Goal: Task Accomplishment & Management: Use online tool/utility

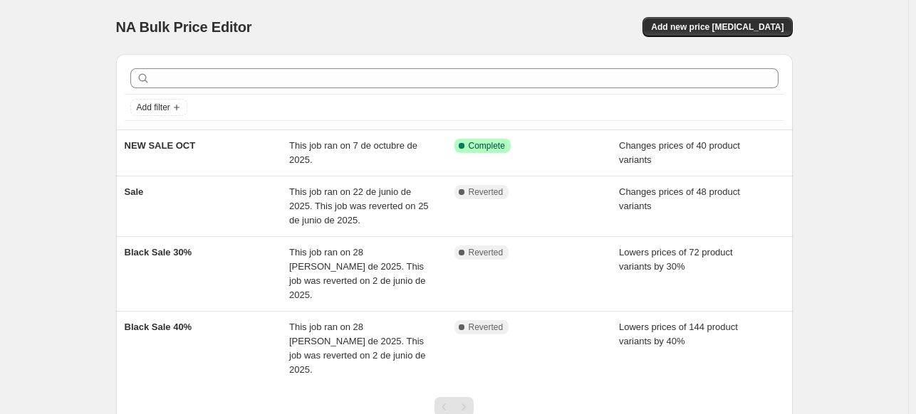
click at [404, 9] on div "NA Bulk Price Editor. This page is ready NA Bulk Price Editor Add new price [ME…" at bounding box center [454, 27] width 676 height 54
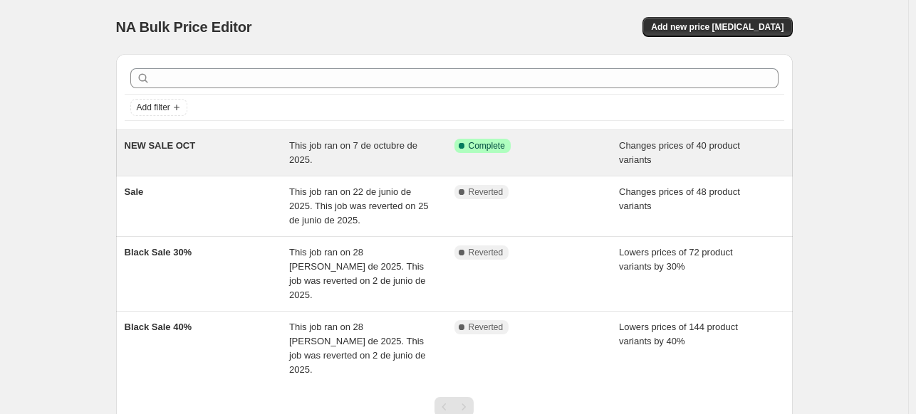
click at [345, 151] on span "This job ran on 7 de octubre de 2025." at bounding box center [353, 152] width 128 height 25
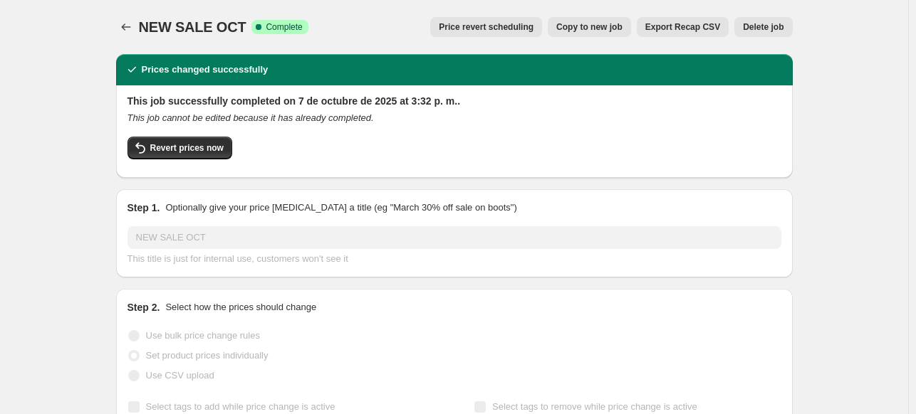
click at [619, 33] on button "Copy to new job" at bounding box center [588, 27] width 83 height 20
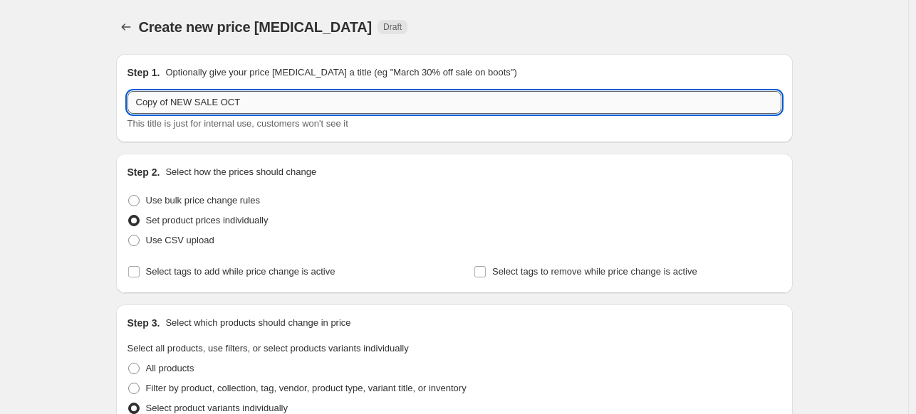
drag, startPoint x: 176, startPoint y: 99, endPoint x: 135, endPoint y: 99, distance: 41.3
click at [136, 99] on input "Copy of NEW SALE OCT" at bounding box center [454, 102] width 654 height 23
click at [239, 105] on input "NEW SALE OCT" at bounding box center [454, 102] width 654 height 23
type input "NEW SALE [DATE]"
click at [615, 19] on div "Create new price [MEDICAL_DATA] Draft" at bounding box center [454, 27] width 676 height 20
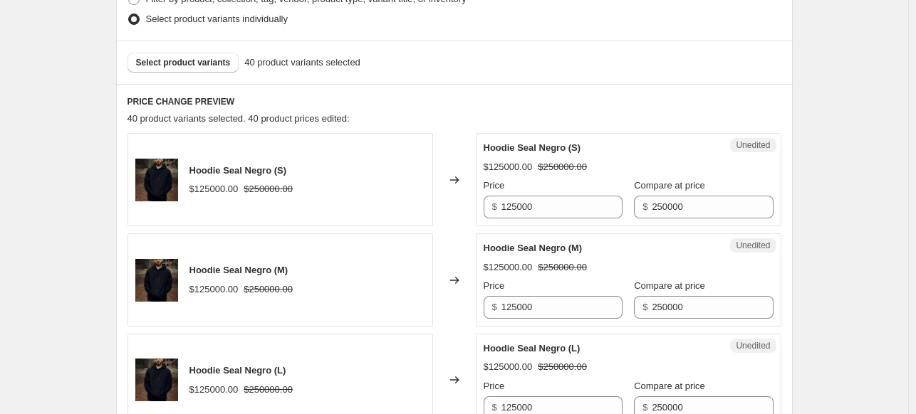
scroll to position [498, 0]
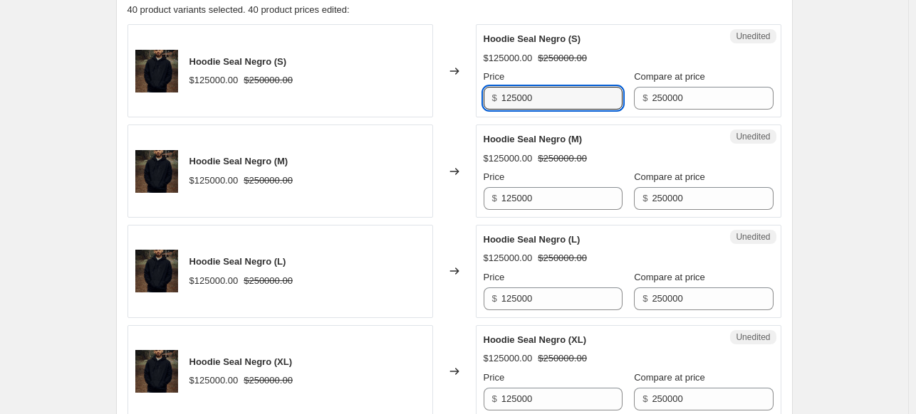
drag, startPoint x: 567, startPoint y: 99, endPoint x: 482, endPoint y: 100, distance: 85.4
click at [482, 100] on div "Unedited Hoodie Seal Negro (S) $125000.00 $250000.00 Price $ 125000 Compare at …" at bounding box center [628, 70] width 305 height 93
type input "200000"
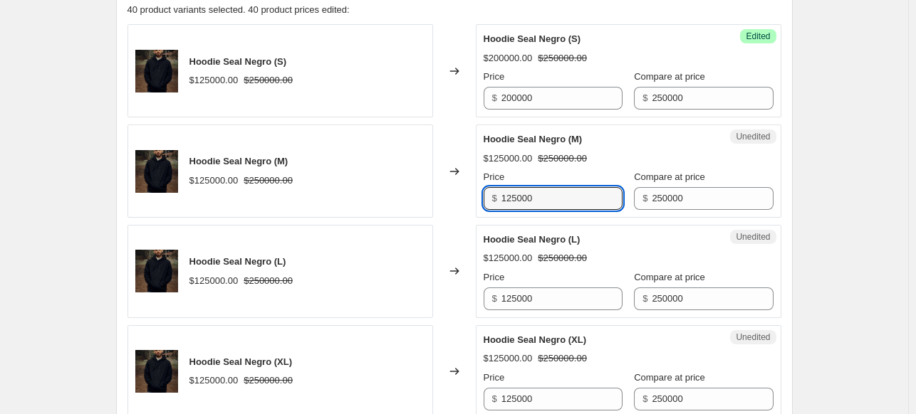
drag, startPoint x: 570, startPoint y: 203, endPoint x: 453, endPoint y: 184, distance: 118.2
click at [456, 184] on div "Hoodie Seal Negro (M) $125000.00 $250000.00 Changed to Unedited Hoodie Seal Neg…" at bounding box center [454, 171] width 654 height 93
type input "200000"
drag, startPoint x: 565, startPoint y: 179, endPoint x: 557, endPoint y: 187, distance: 11.1
click at [557, 187] on div "Price $ 200000" at bounding box center [552, 190] width 139 height 40
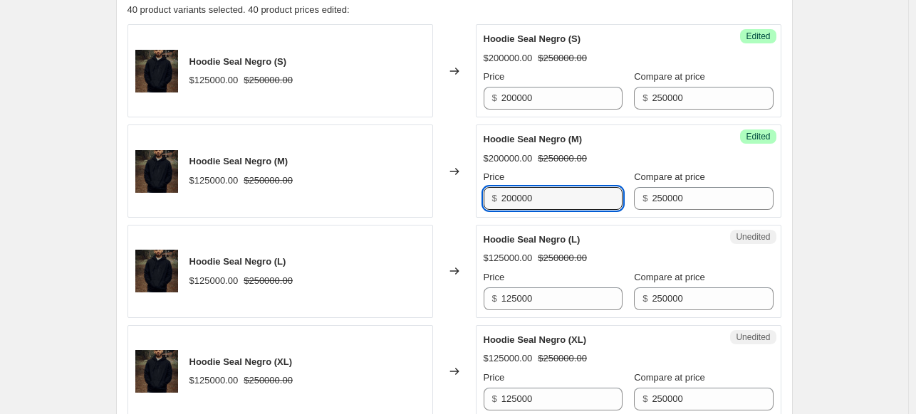
drag, startPoint x: 555, startPoint y: 199, endPoint x: 486, endPoint y: 188, distance: 69.9
click at [486, 188] on div "$ 200000" at bounding box center [552, 198] width 139 height 23
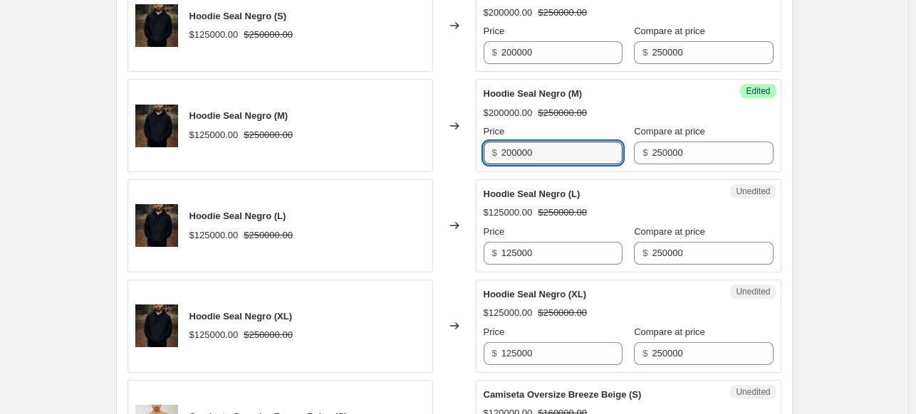
scroll to position [570, 0]
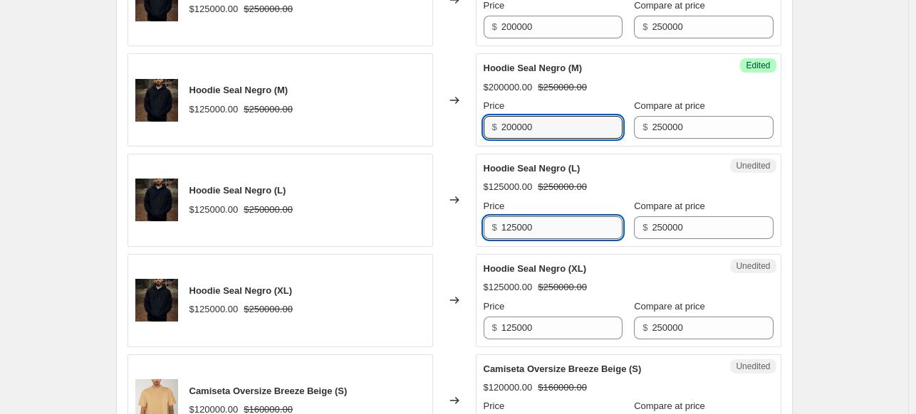
click at [527, 233] on input "125000" at bounding box center [561, 227] width 121 height 23
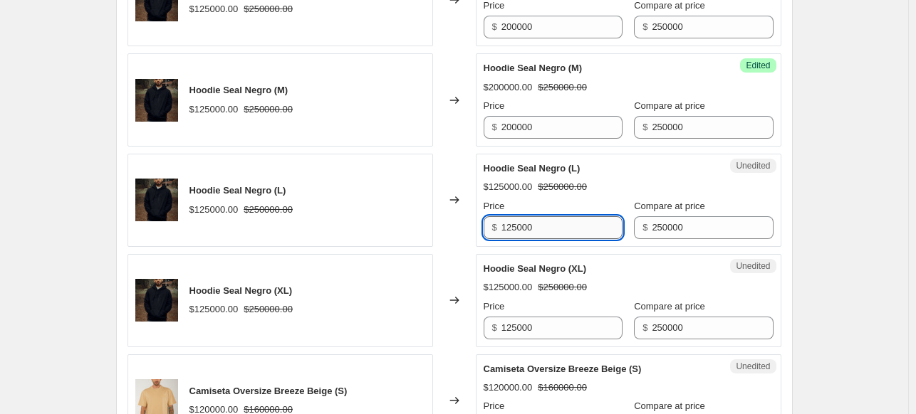
click at [527, 233] on input "125000" at bounding box center [561, 227] width 121 height 23
paste input "200"
type input "200000"
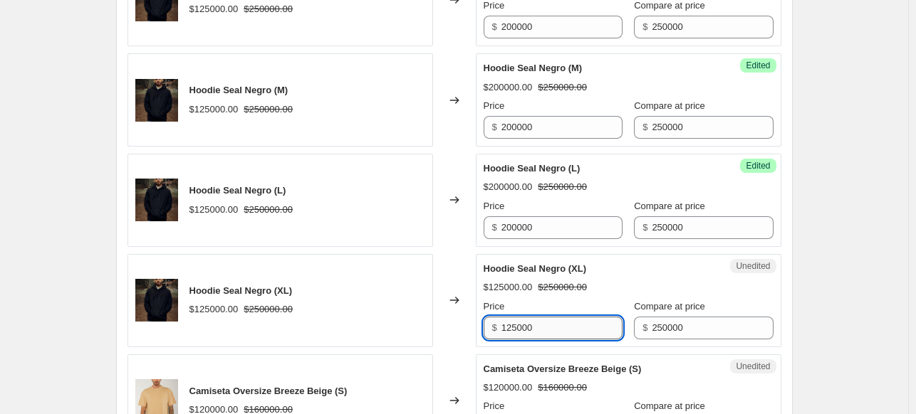
click at [537, 321] on input "125000" at bounding box center [561, 328] width 121 height 23
paste input "200"
type input "200000"
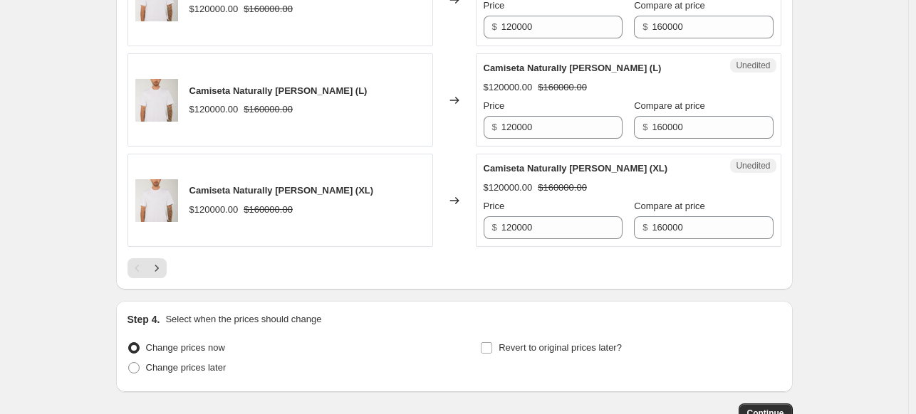
scroll to position [2363, 0]
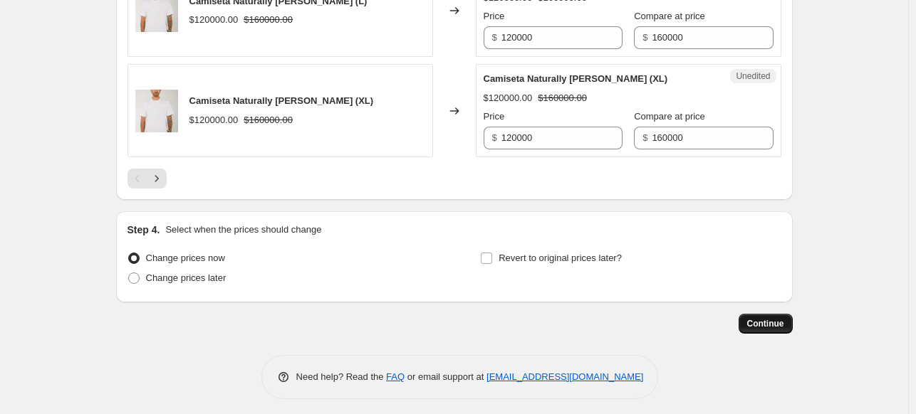
click at [783, 320] on span "Continue" at bounding box center [765, 323] width 37 height 11
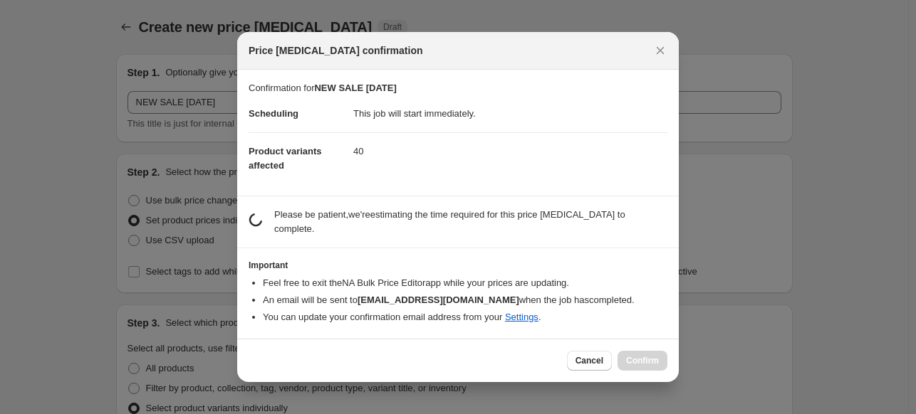
scroll to position [0, 0]
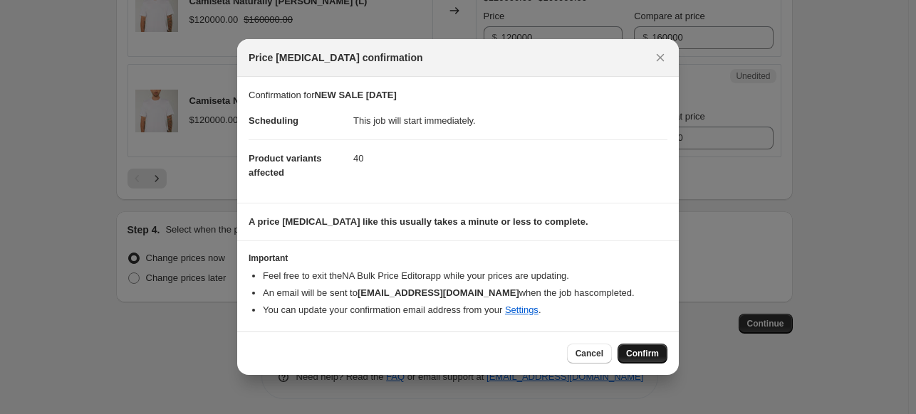
click at [637, 355] on span "Confirm" at bounding box center [642, 353] width 33 height 11
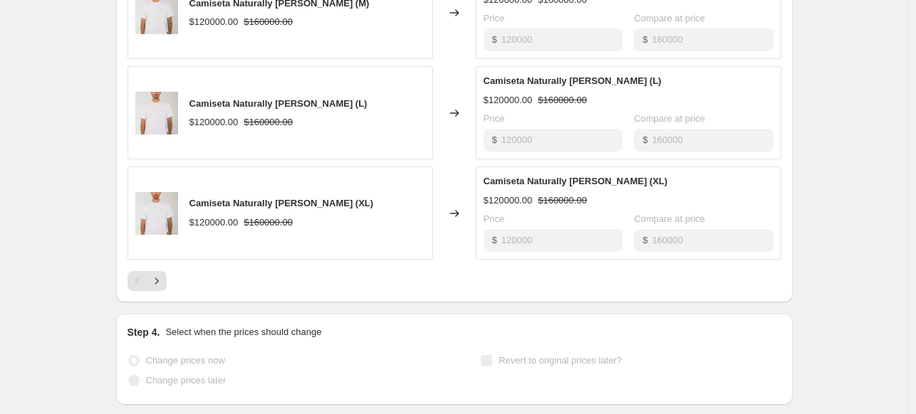
scroll to position [2400, 0]
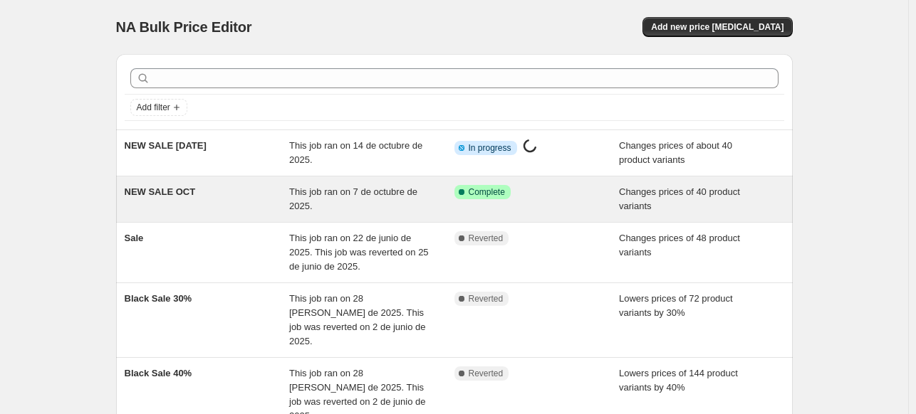
click at [300, 209] on span "This job ran on 7 de octubre de 2025." at bounding box center [353, 199] width 128 height 25
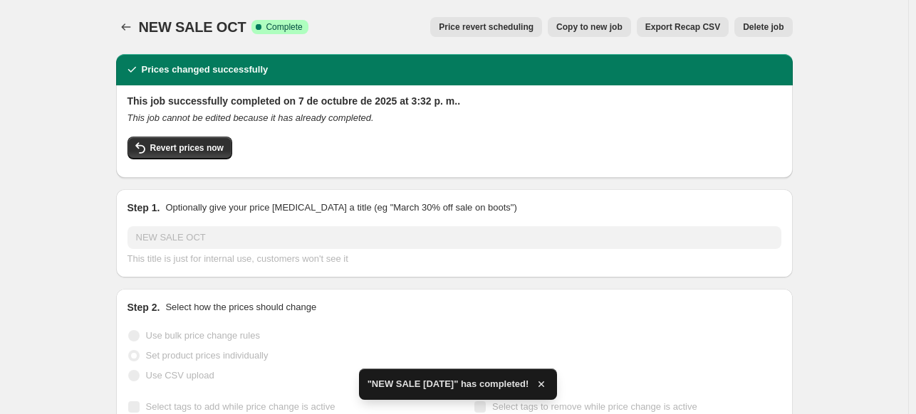
click at [755, 19] on button "Delete job" at bounding box center [763, 27] width 58 height 20
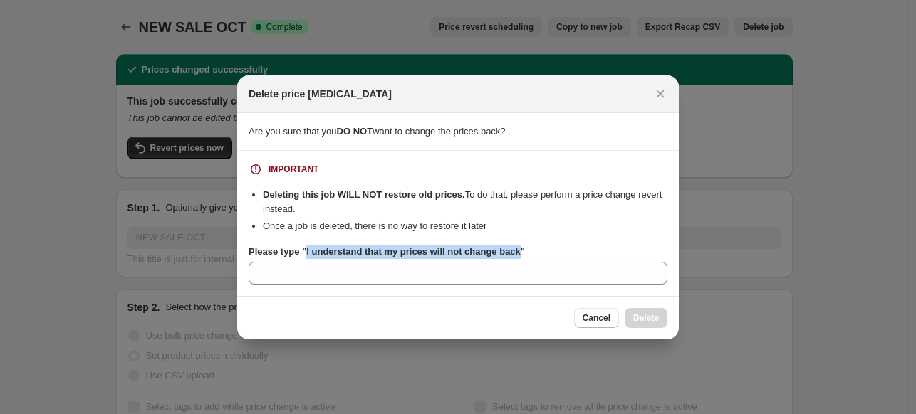
drag, startPoint x: 305, startPoint y: 256, endPoint x: 515, endPoint y: 241, distance: 211.3
click at [515, 241] on div "IMPORTANT Deleting this job WILL NOT restore old prices. To do that, please per…" at bounding box center [457, 223] width 419 height 122
copy b "I understand that my prices will not change back"
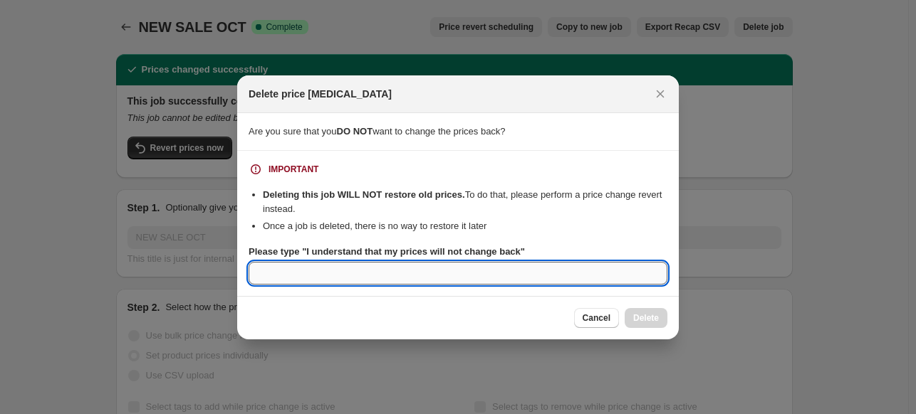
click at [496, 277] on input "Please type "I understand that my prices will not change back"" at bounding box center [457, 273] width 419 height 23
paste input "I understand that my prices will not change back"
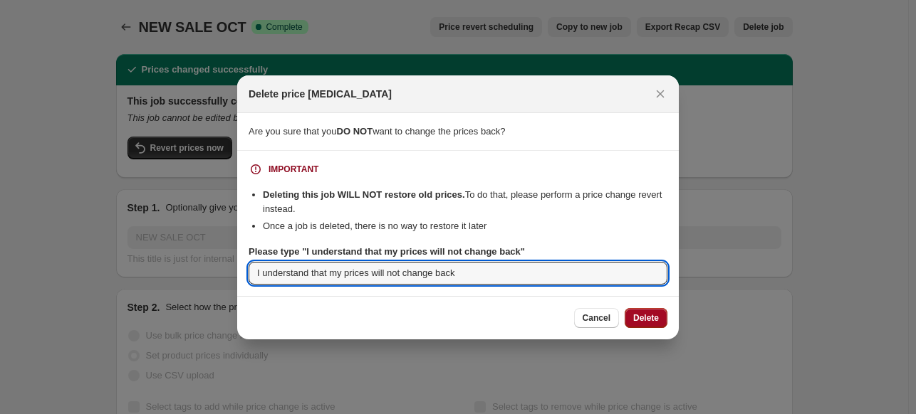
type input "I understand that my prices will not change back"
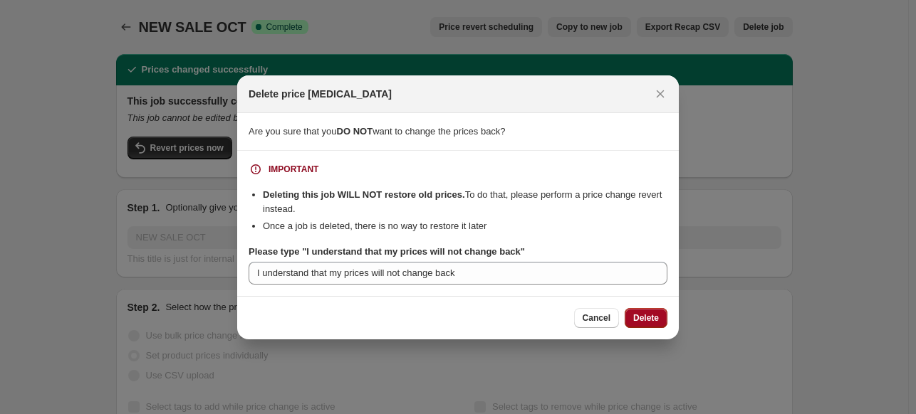
click at [644, 315] on span "Delete" at bounding box center [646, 318] width 26 height 11
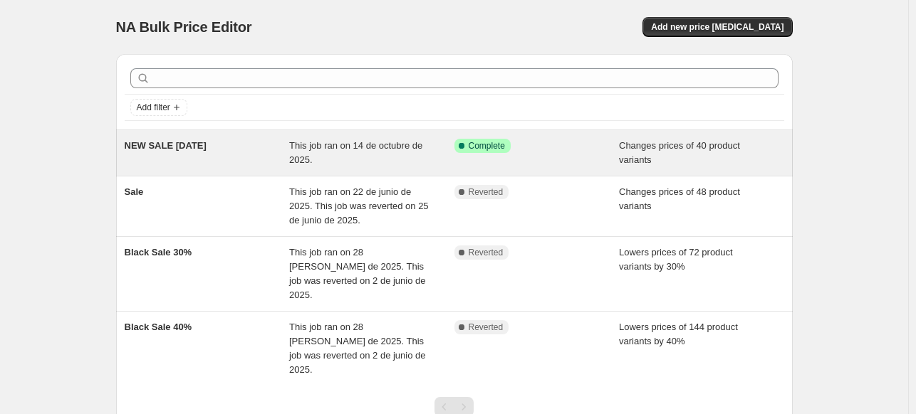
click at [373, 152] on div "This job ran on 14 de octubre de 2025." at bounding box center [371, 153] width 165 height 28
